Goal: Information Seeking & Learning: Learn about a topic

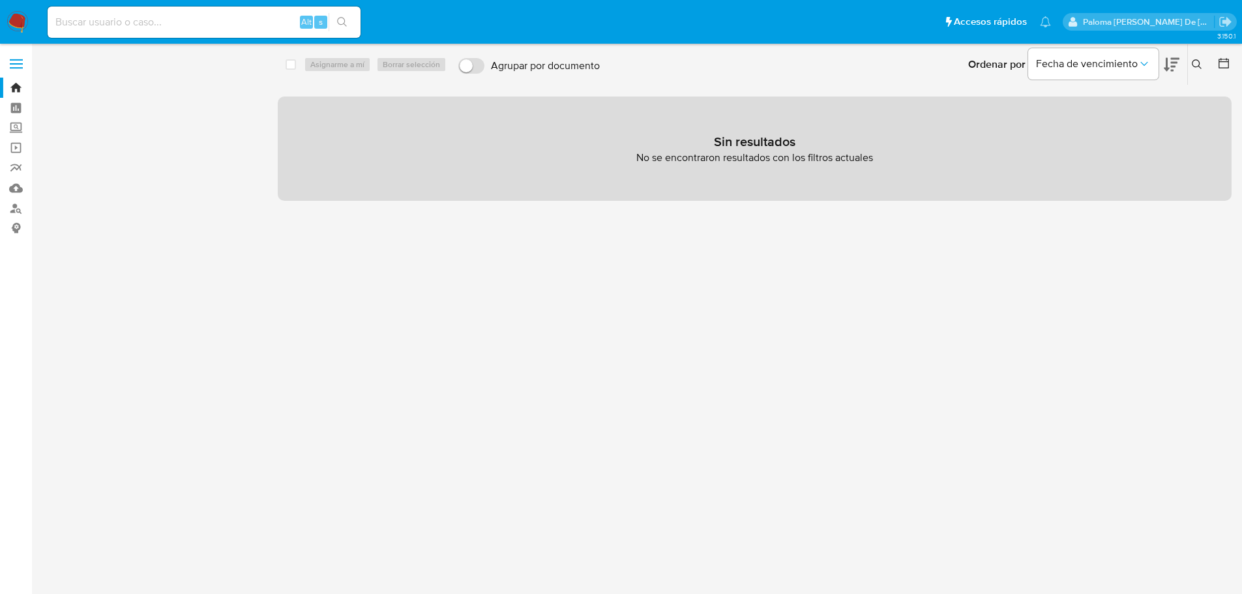
click at [267, 18] on input at bounding box center [204, 22] width 313 height 17
paste input "681503151"
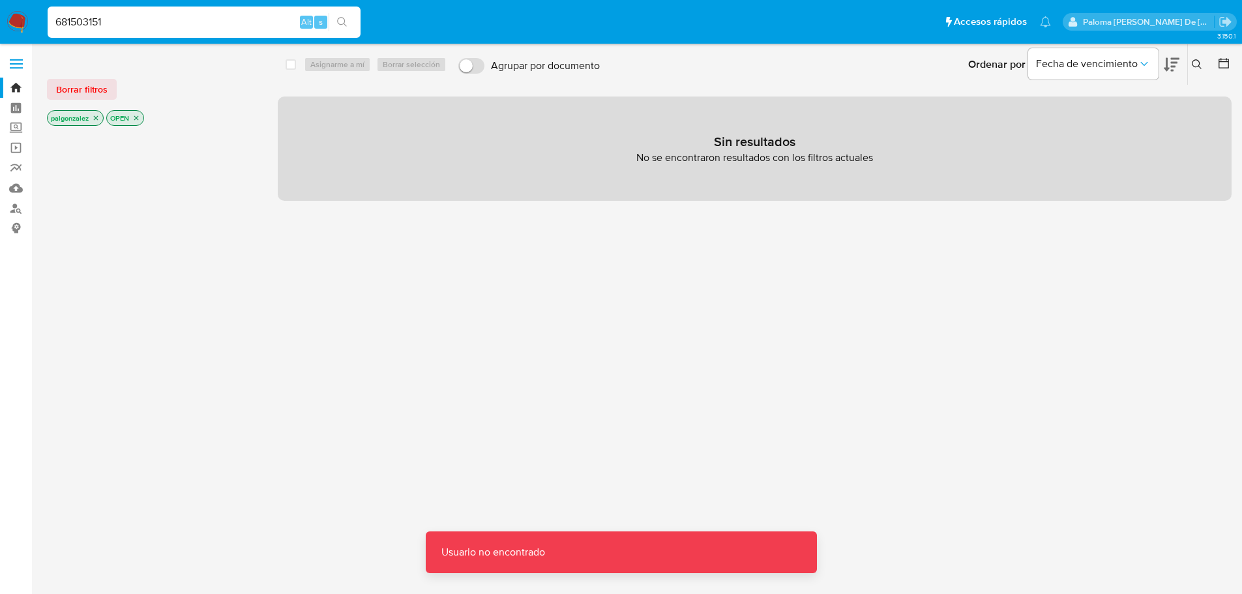
click at [135, 18] on input "681503151" at bounding box center [204, 22] width 313 height 17
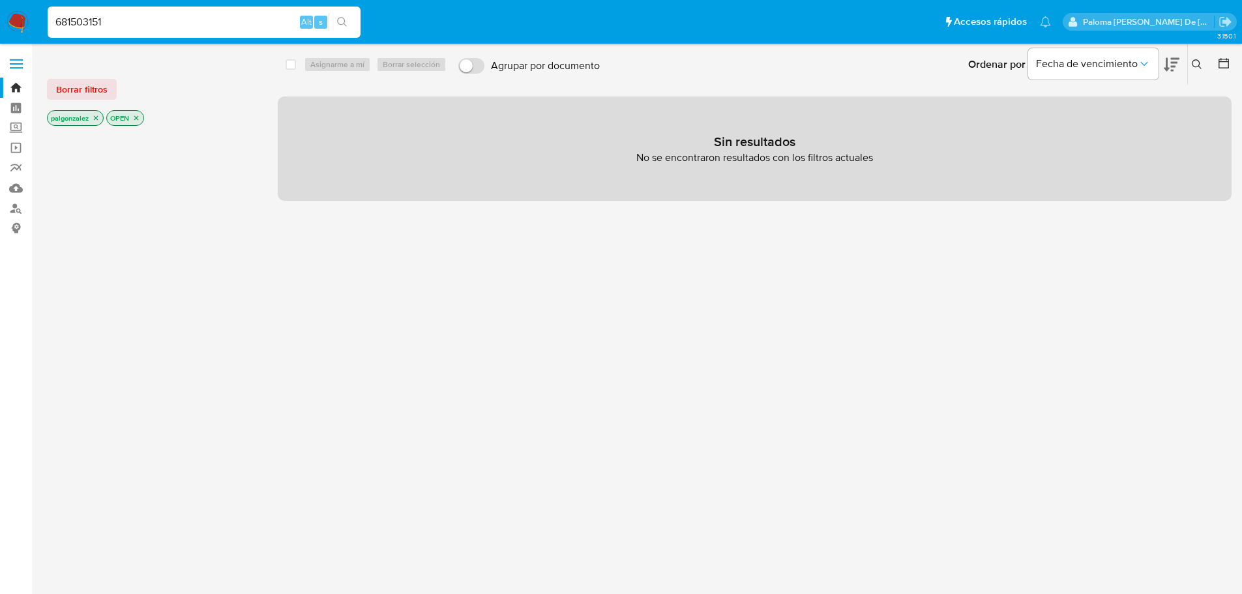
click at [57, 22] on input "681503151" at bounding box center [204, 22] width 313 height 17
type input "681503151"
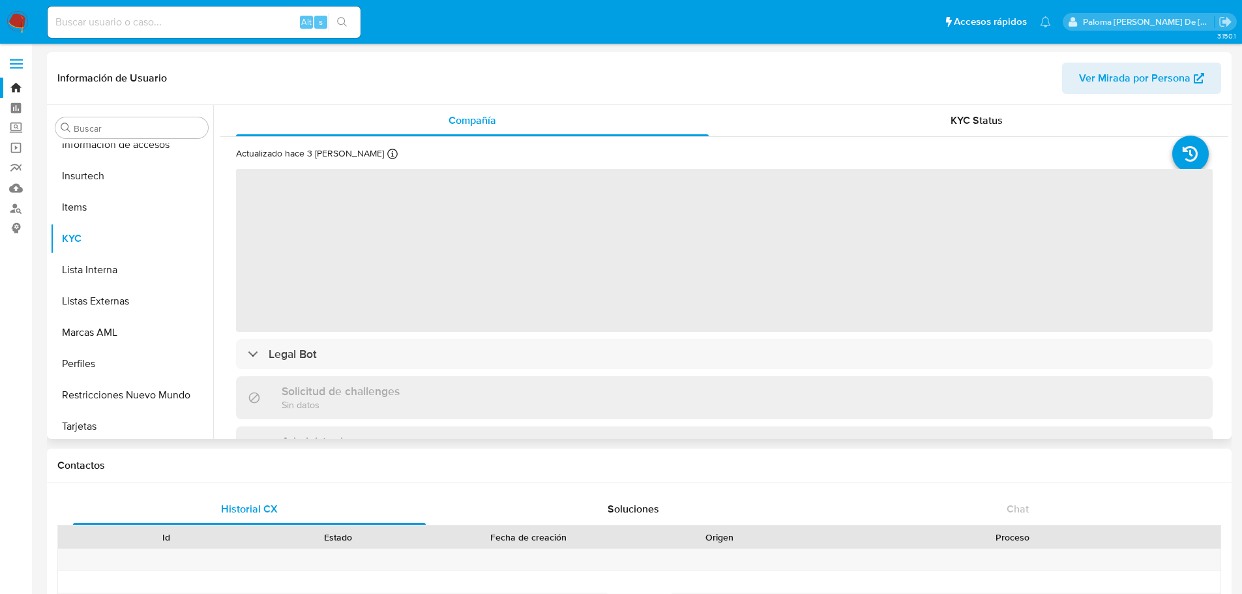
scroll to position [519, 0]
select select "10"
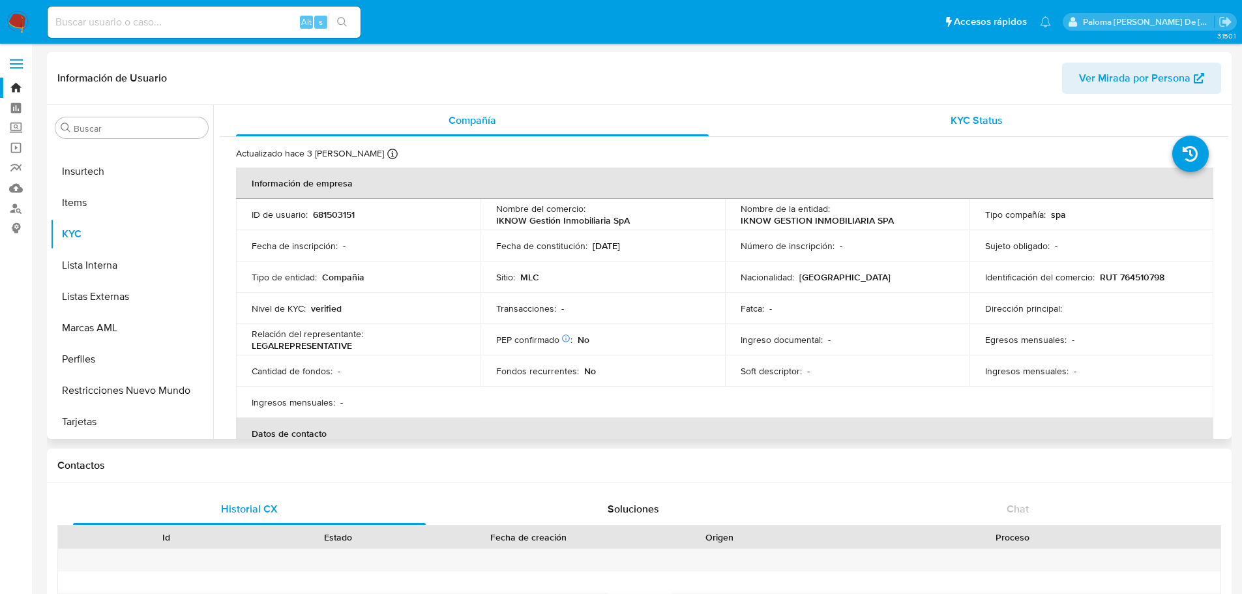
click at [834, 115] on span "KYC Status" at bounding box center [976, 120] width 52 height 15
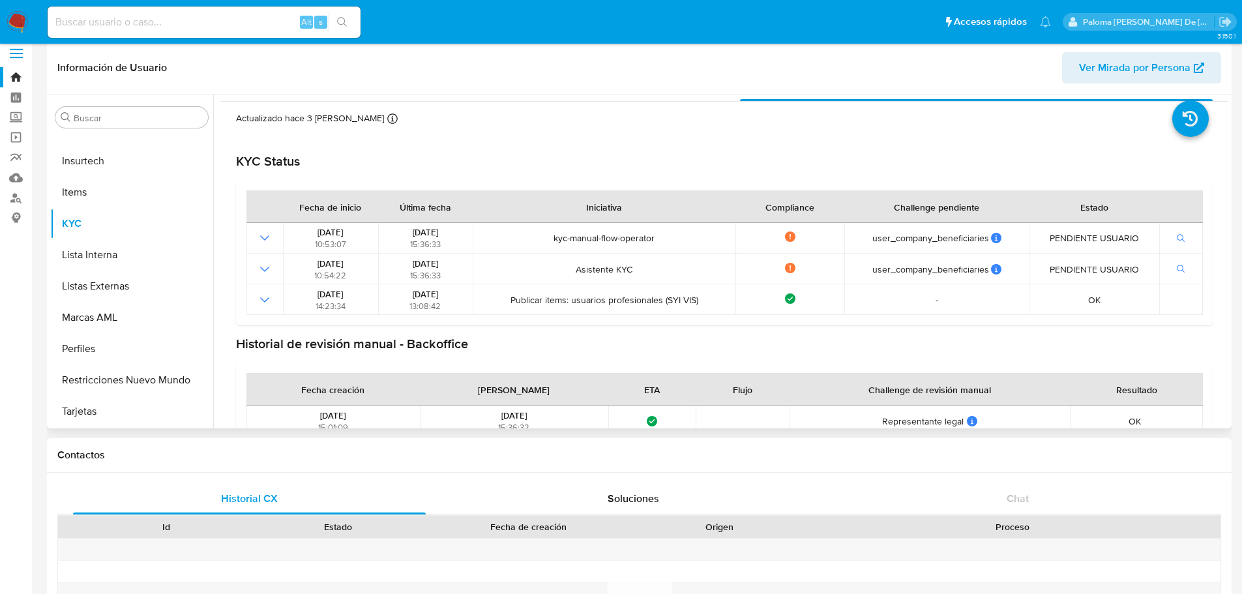
scroll to position [0, 0]
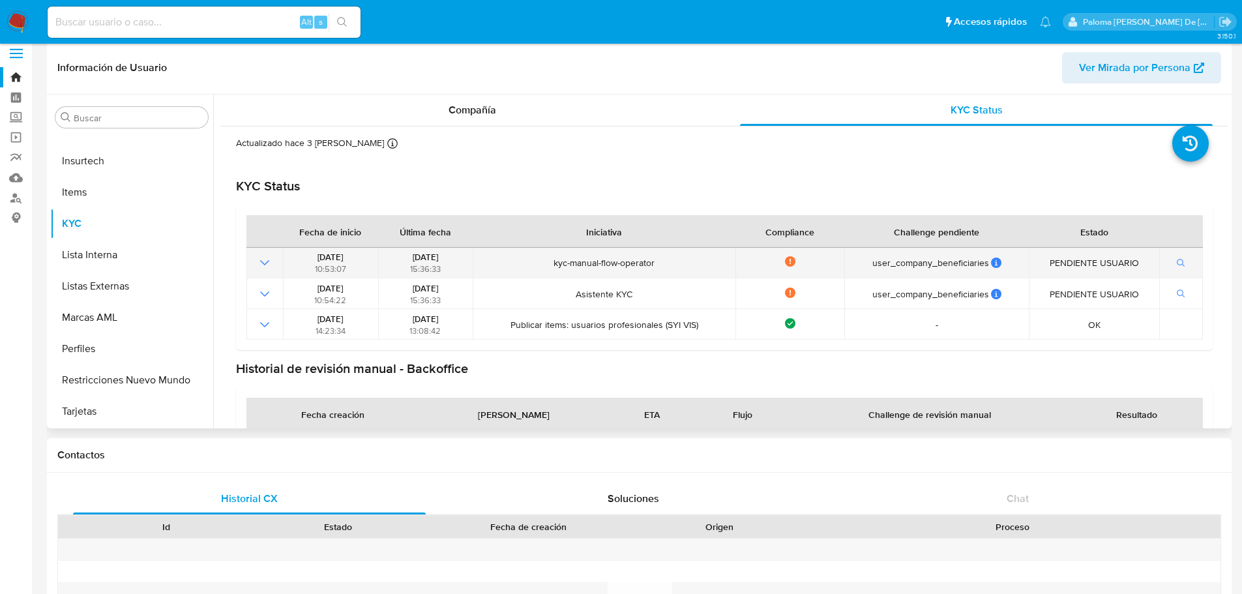
click at [263, 265] on icon "Mostrar operación" at bounding box center [265, 263] width 16 height 16
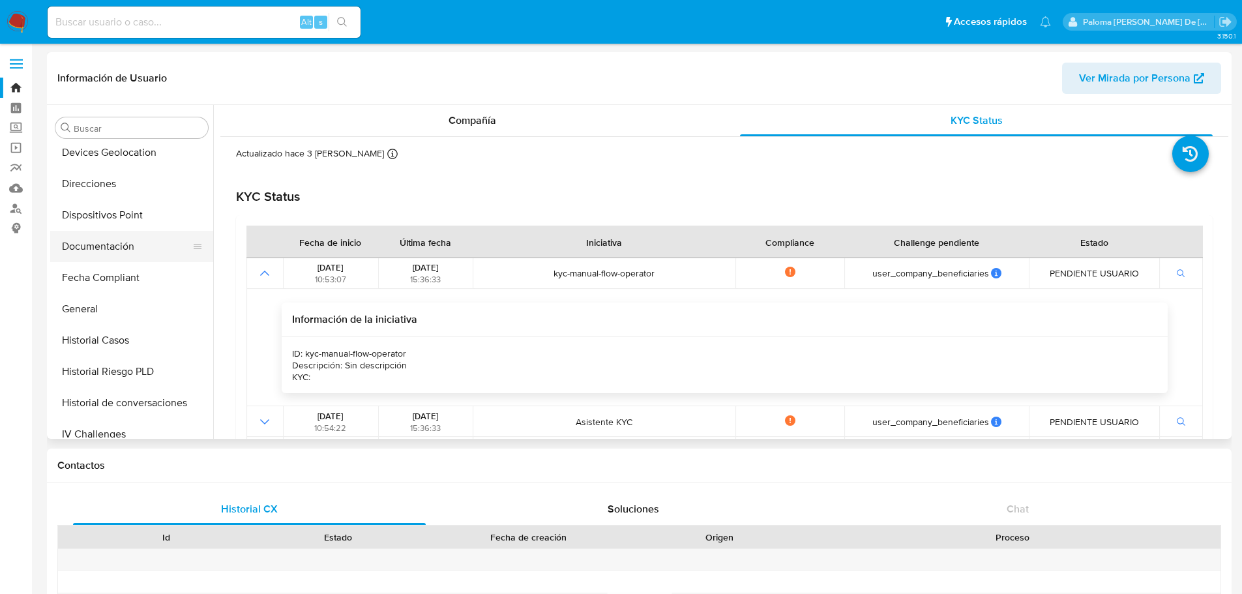
scroll to position [194, 0]
click at [101, 244] on button "Documentación" at bounding box center [126, 246] width 153 height 31
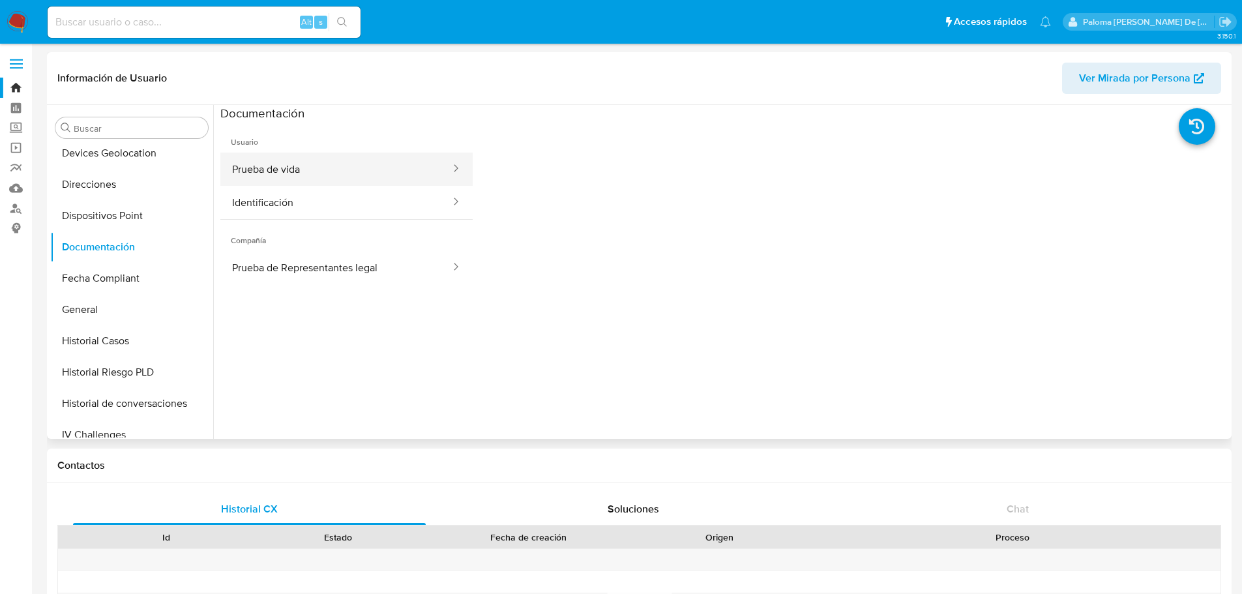
click at [409, 173] on button "Prueba de vida" at bounding box center [335, 169] width 231 height 33
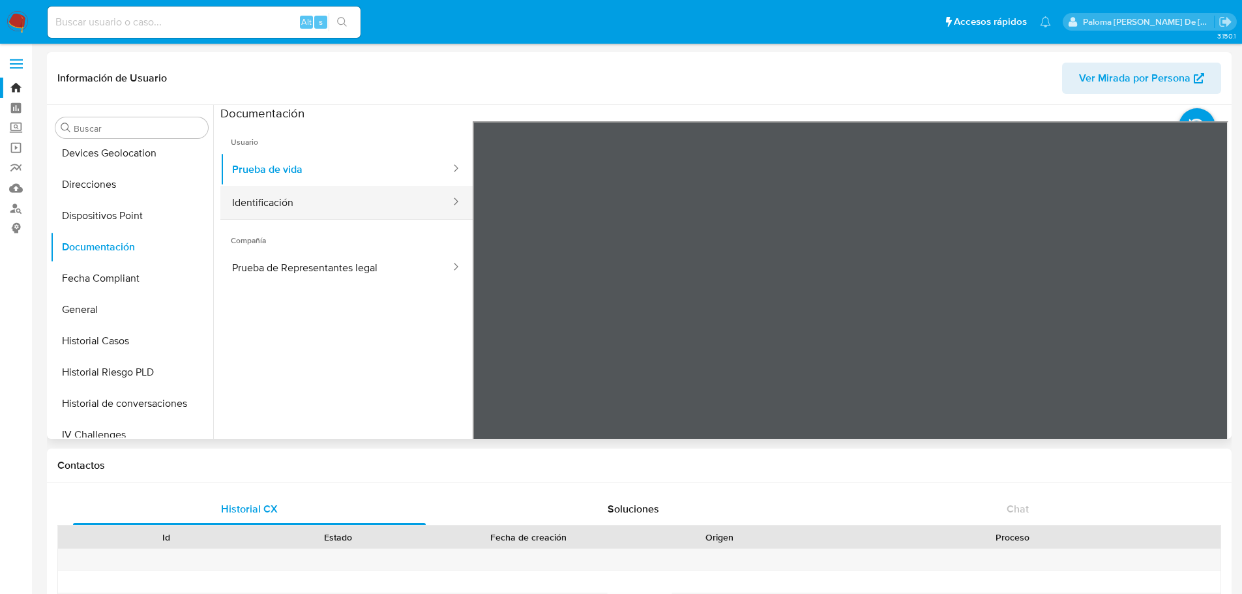
click at [390, 202] on button "Identificación" at bounding box center [335, 202] width 231 height 33
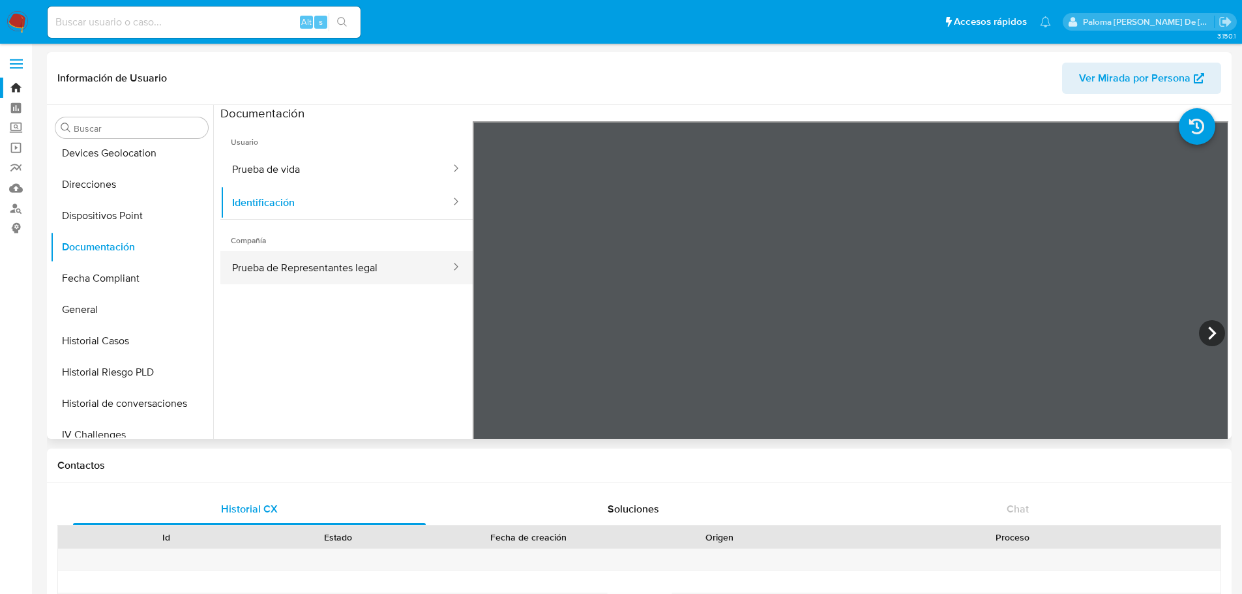
click at [328, 267] on button "Prueba de Representantes legal" at bounding box center [335, 267] width 231 height 33
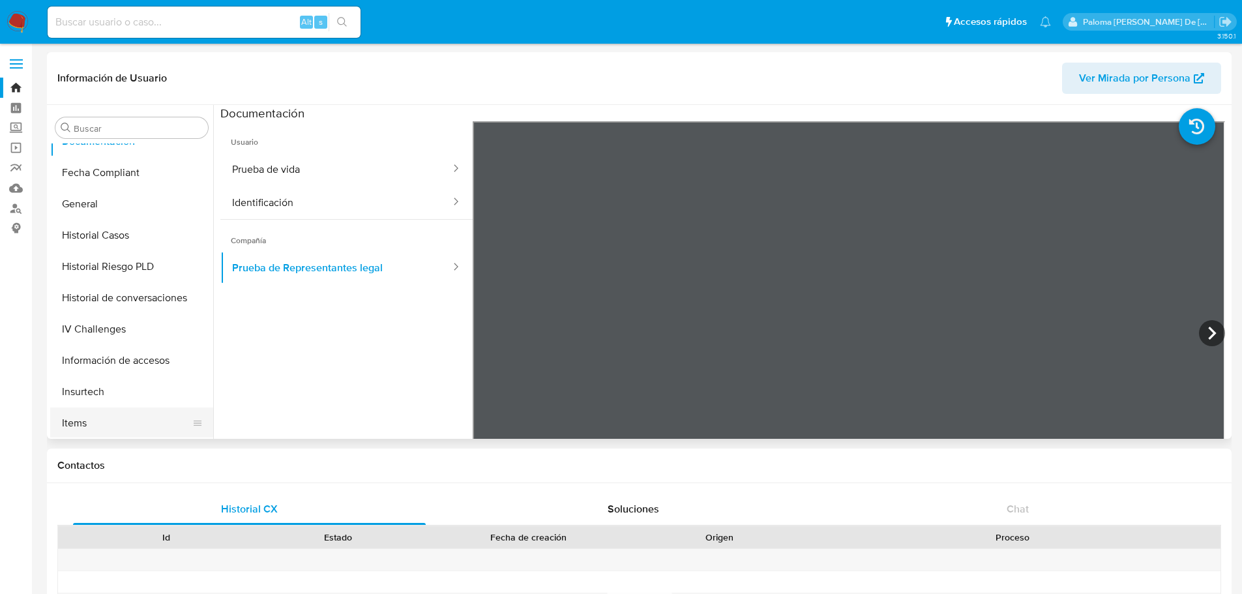
scroll to position [389, 0]
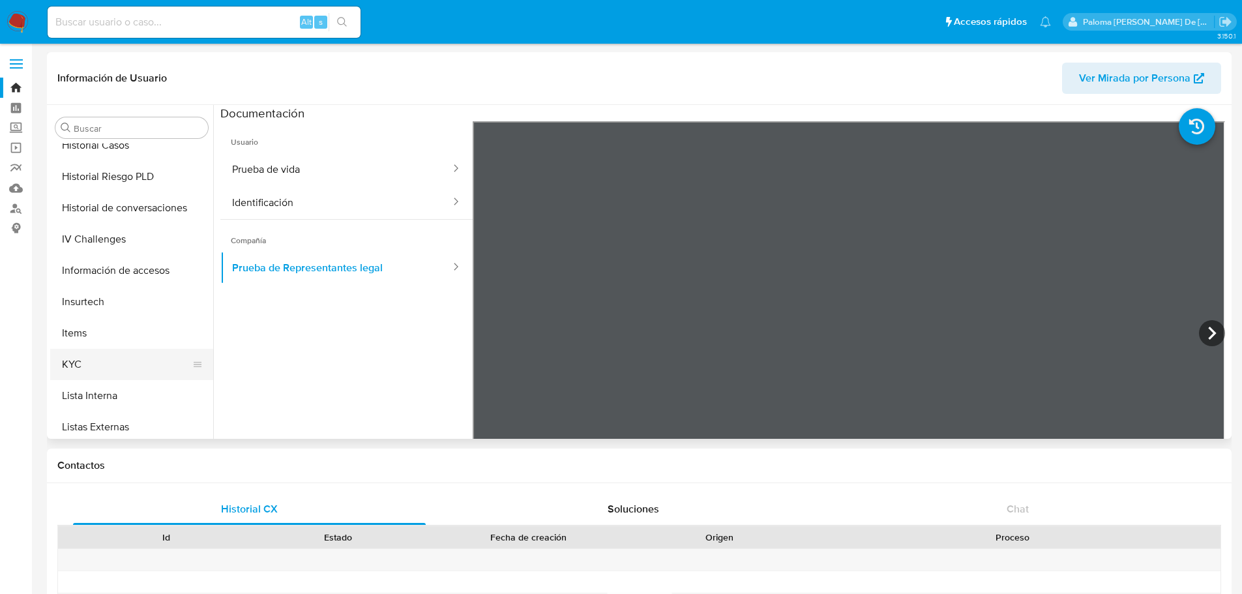
click at [80, 356] on button "KYC" at bounding box center [126, 364] width 153 height 31
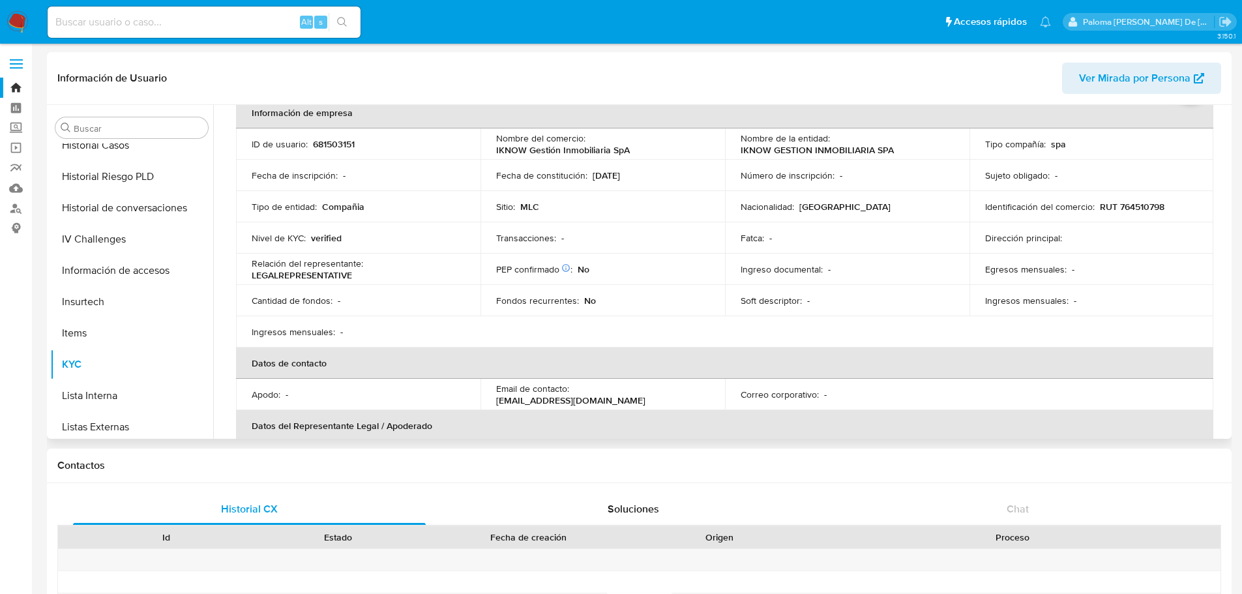
scroll to position [0, 0]
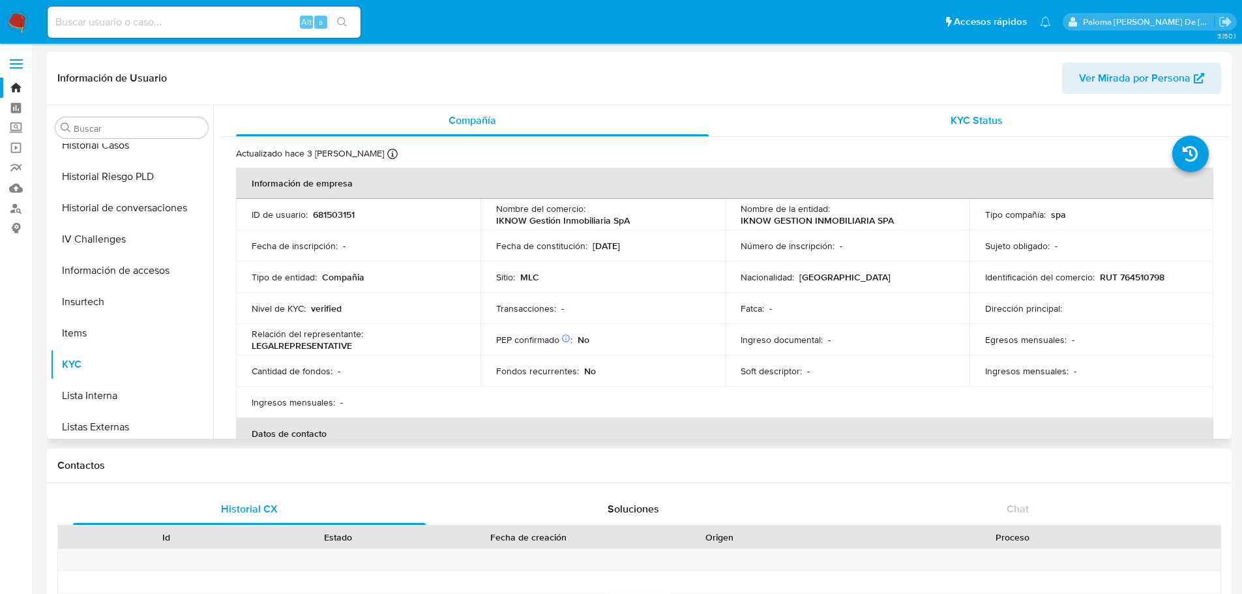
click at [834, 121] on span "KYC Status" at bounding box center [976, 120] width 52 height 15
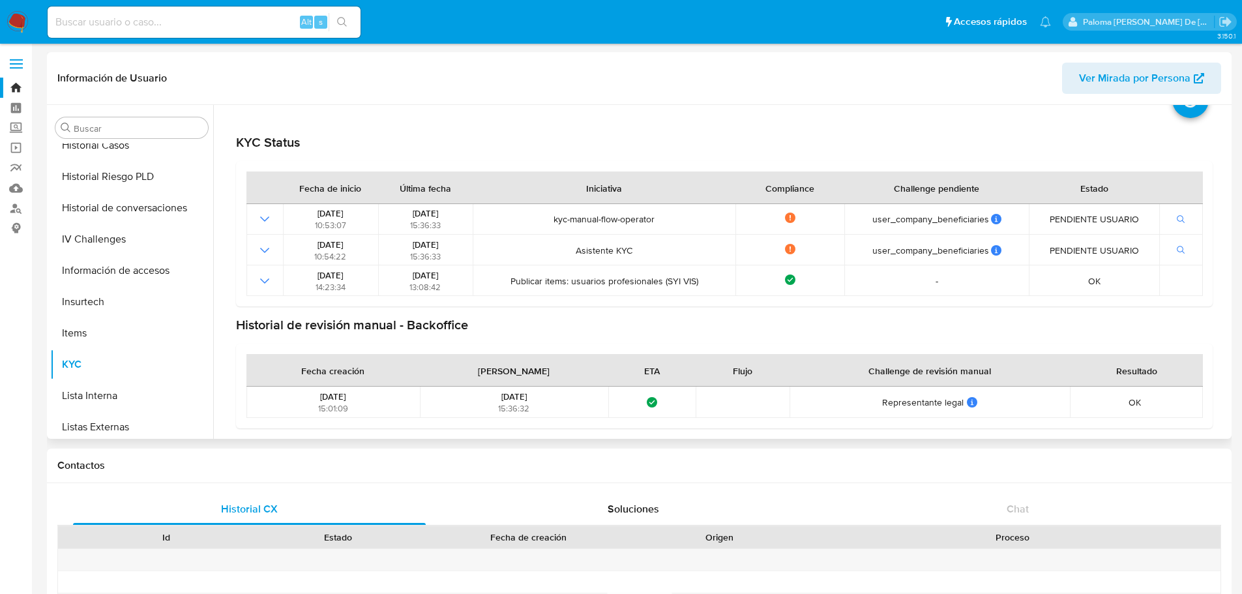
click at [834, 83] on span "Ver Mirada por Persona" at bounding box center [1134, 78] width 111 height 31
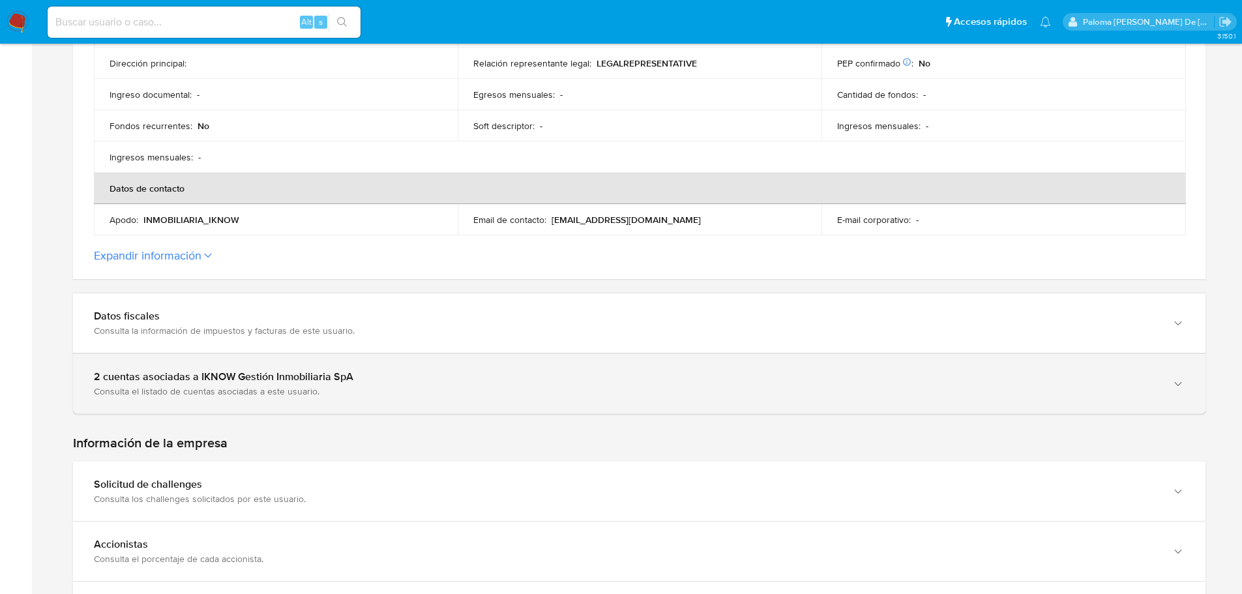
scroll to position [456, 0]
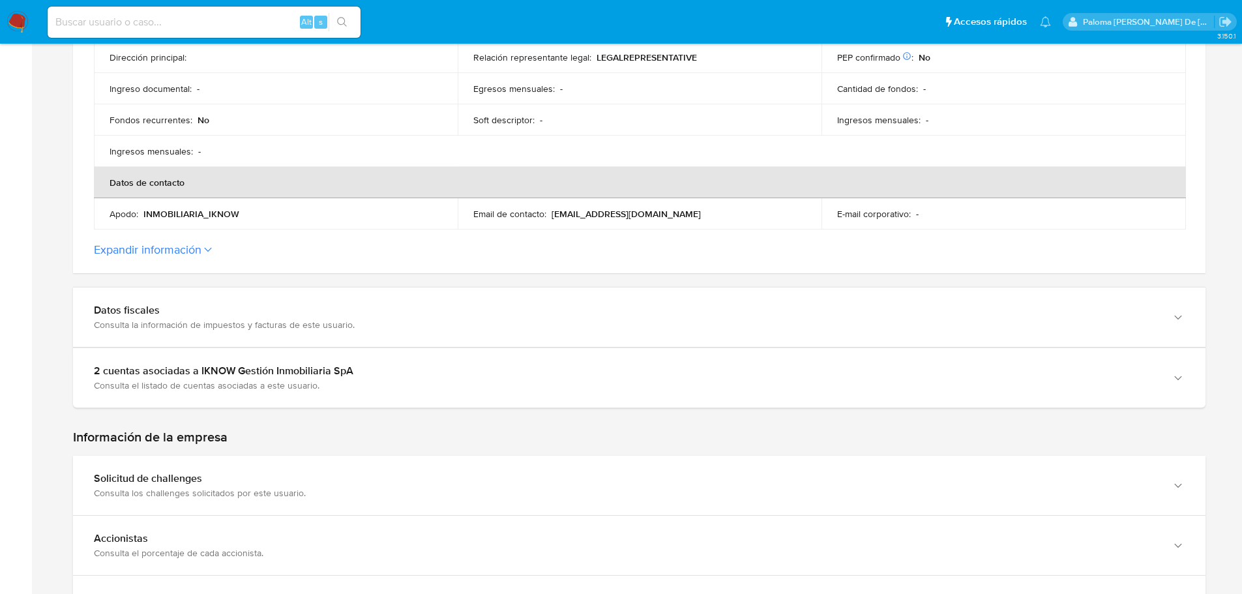
click at [140, 246] on button "Expandir información" at bounding box center [148, 249] width 108 height 14
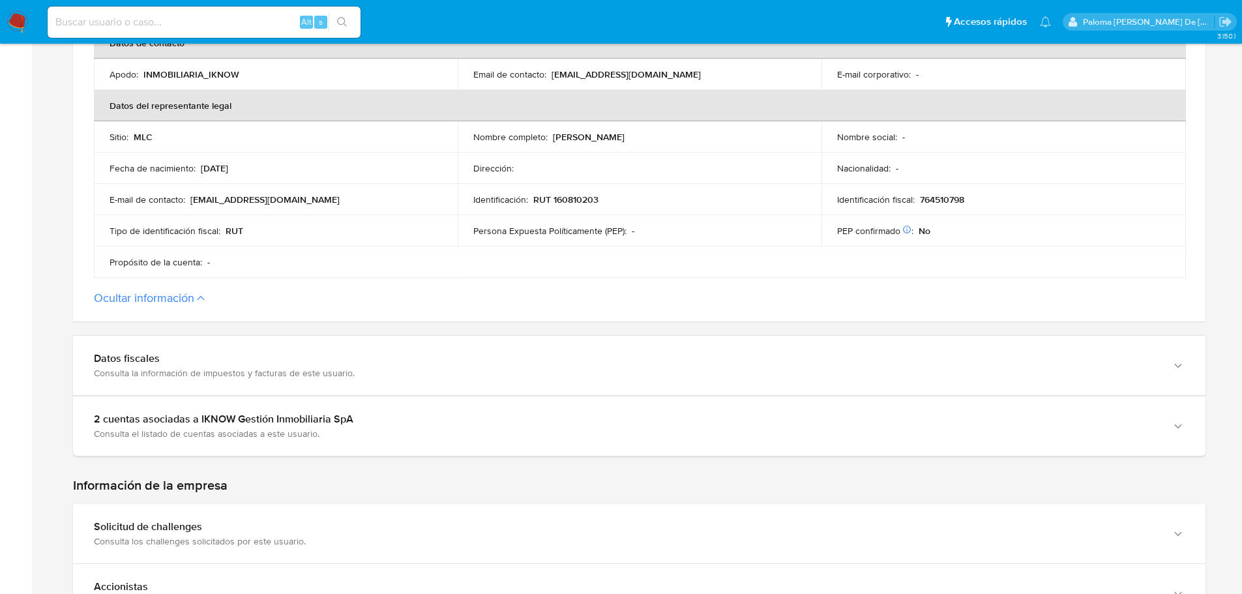
scroll to position [717, 0]
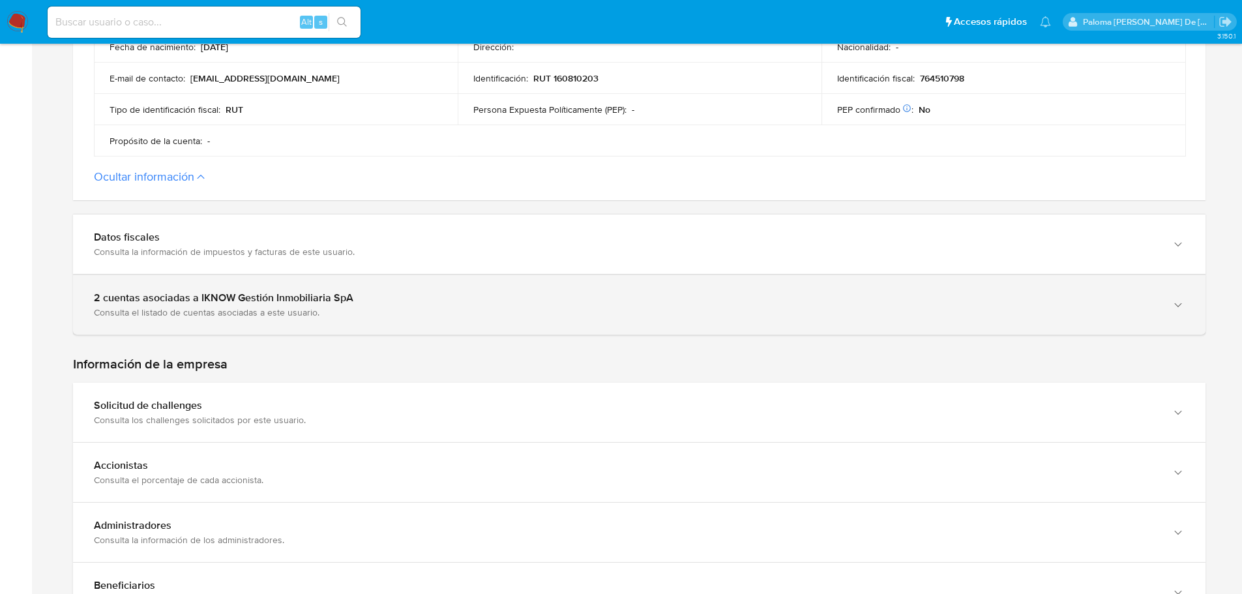
click at [216, 306] on div "Consulta el listado de cuentas asociadas a este usuario." at bounding box center [626, 312] width 1064 height 12
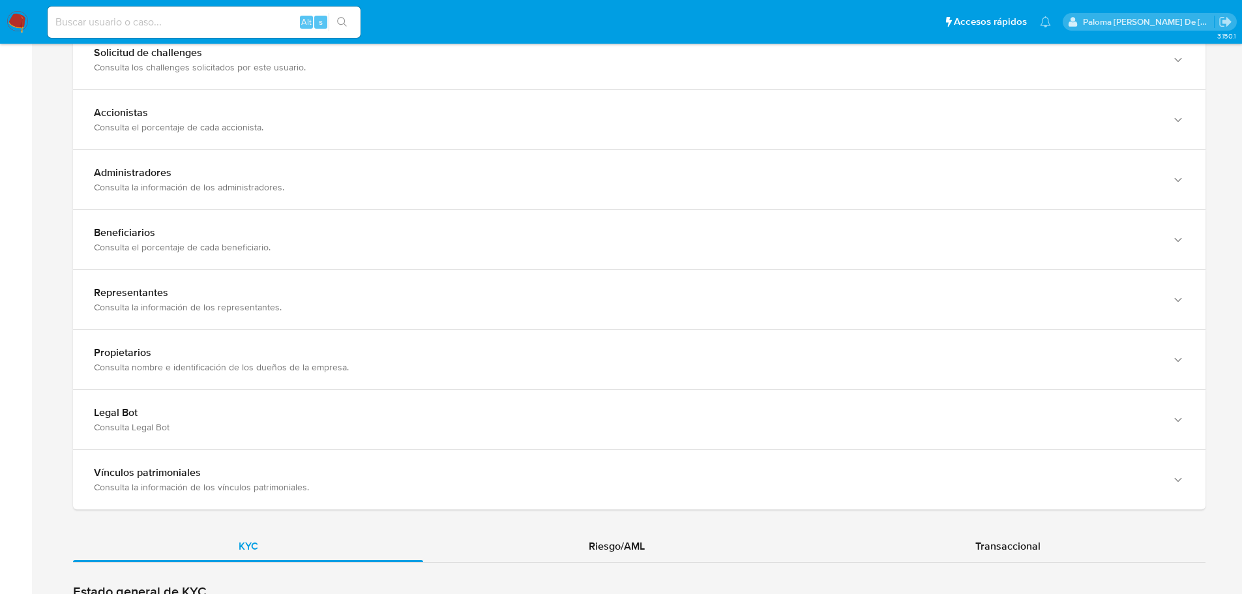
scroll to position [1303, 0]
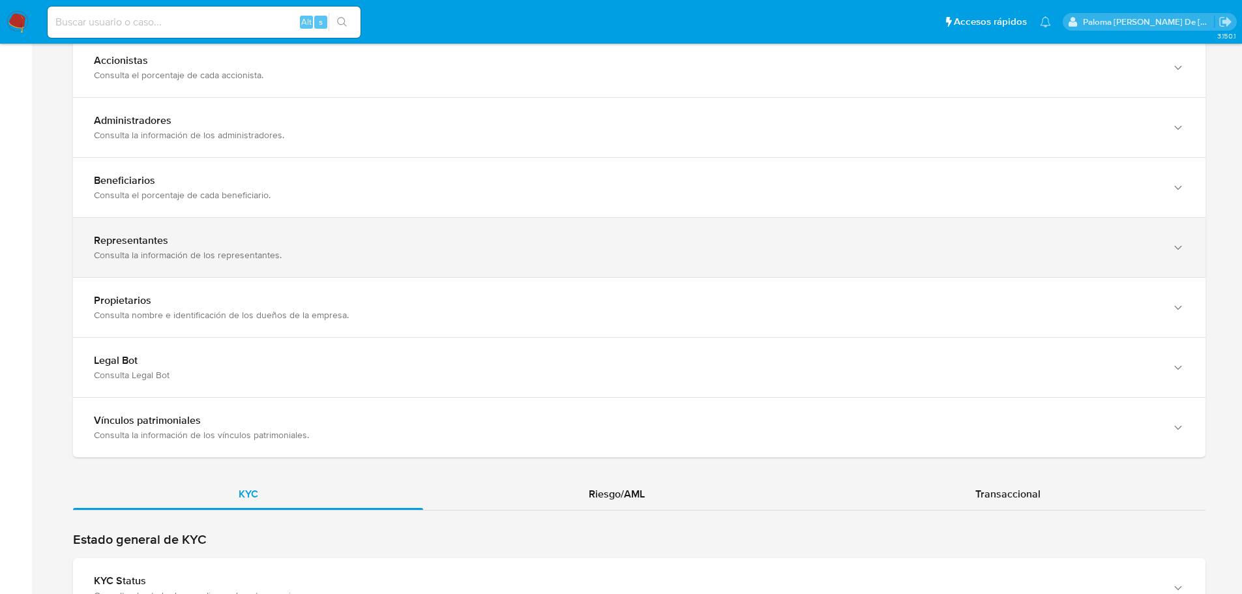
click at [209, 240] on div "Representantes" at bounding box center [626, 240] width 1064 height 13
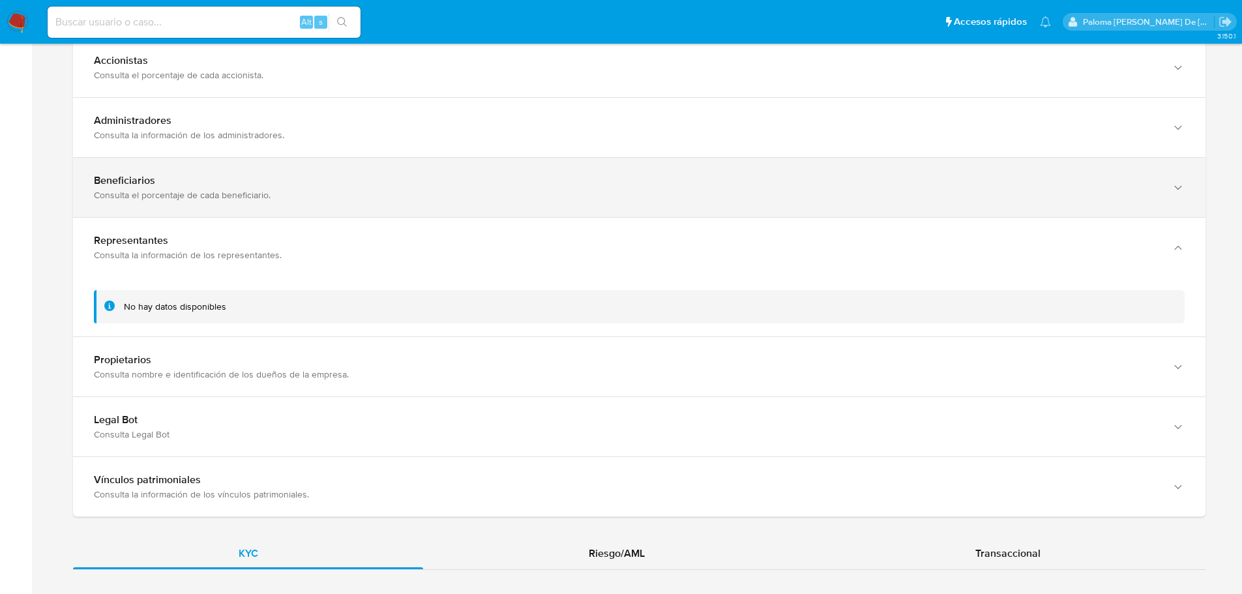
click at [227, 200] on div "Consulta el porcentaje de cada beneficiario." at bounding box center [626, 195] width 1064 height 12
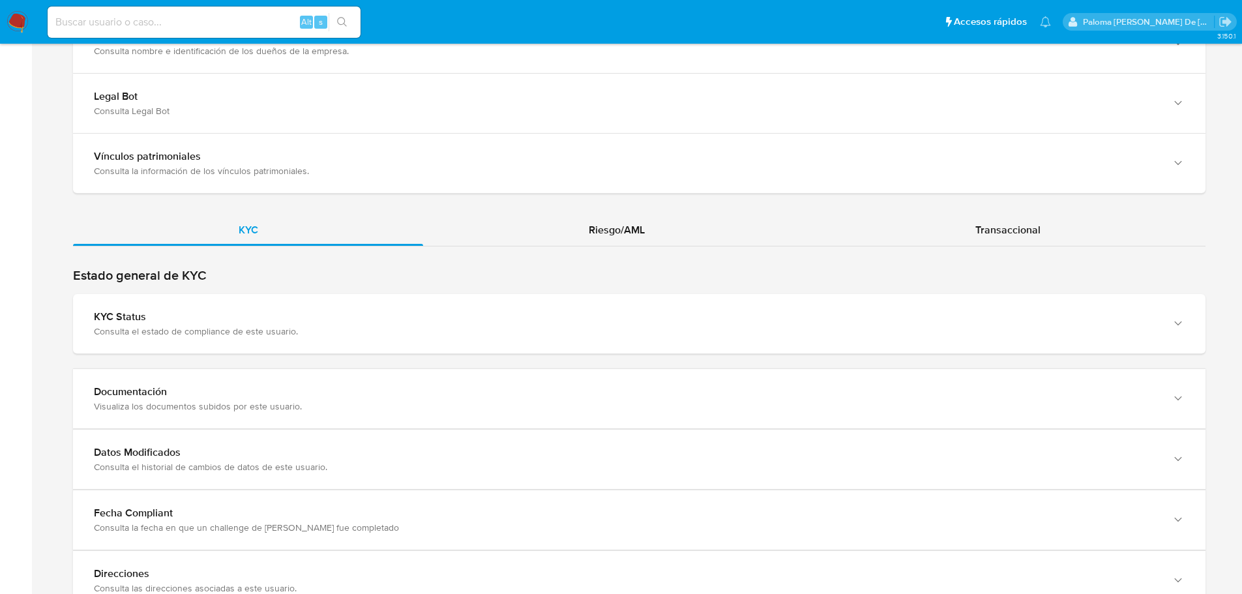
scroll to position [1742, 0]
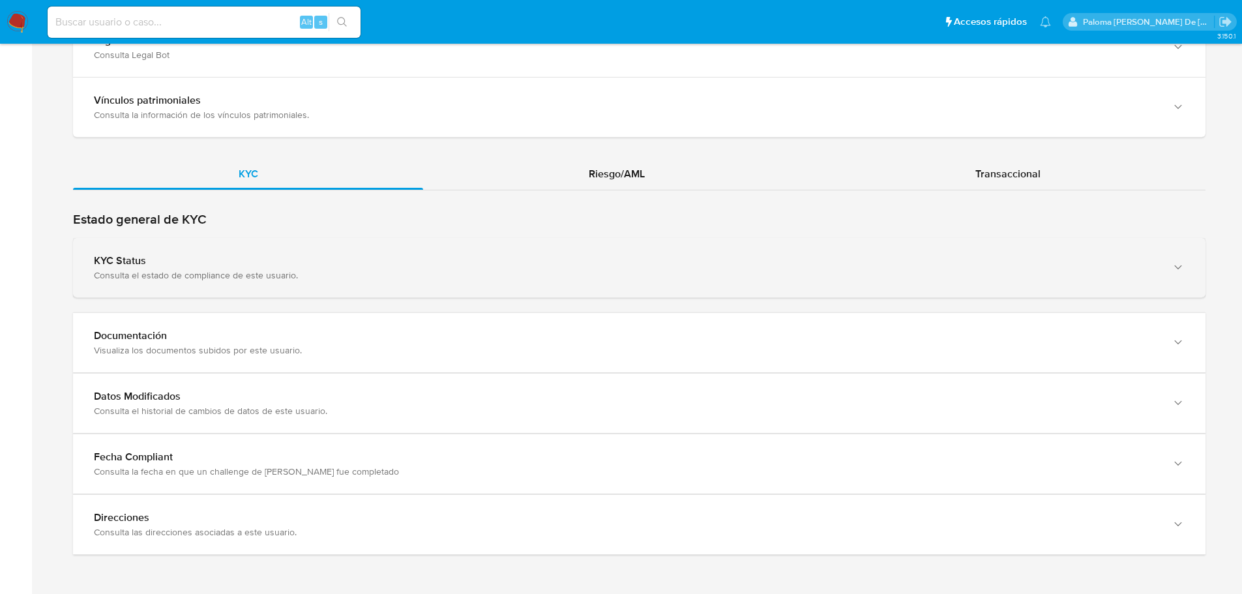
click at [154, 250] on div "KYC Status Consulta el estado de compliance de este usuario." at bounding box center [639, 267] width 1132 height 59
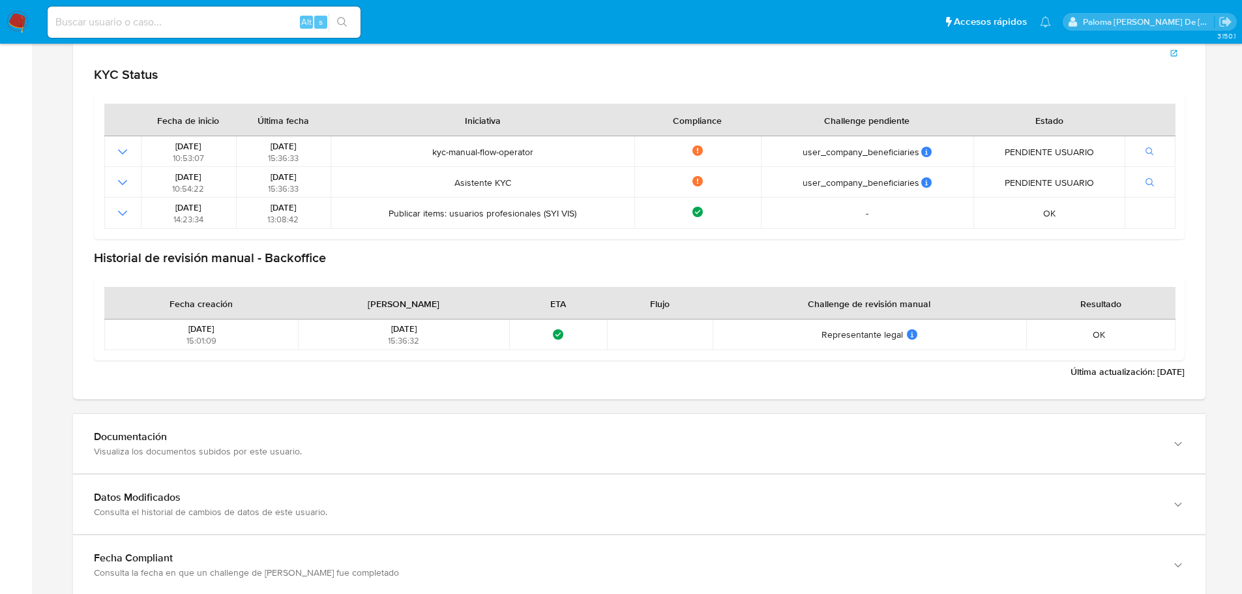
scroll to position [2099, 0]
